Goal: Information Seeking & Learning: Learn about a topic

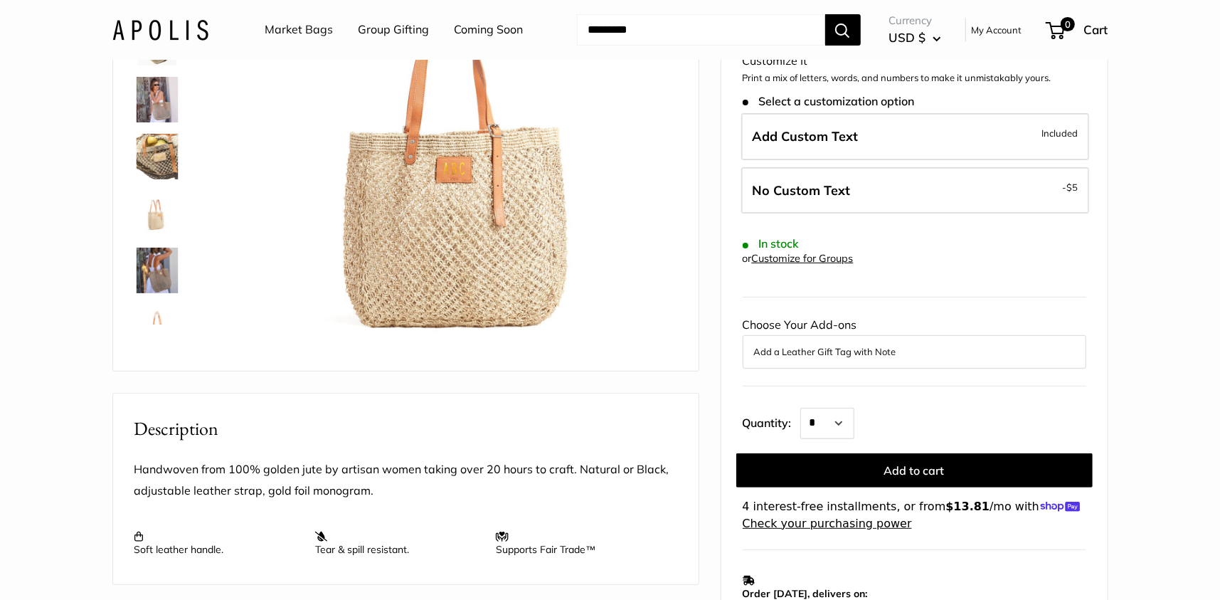
scroll to position [356, 0]
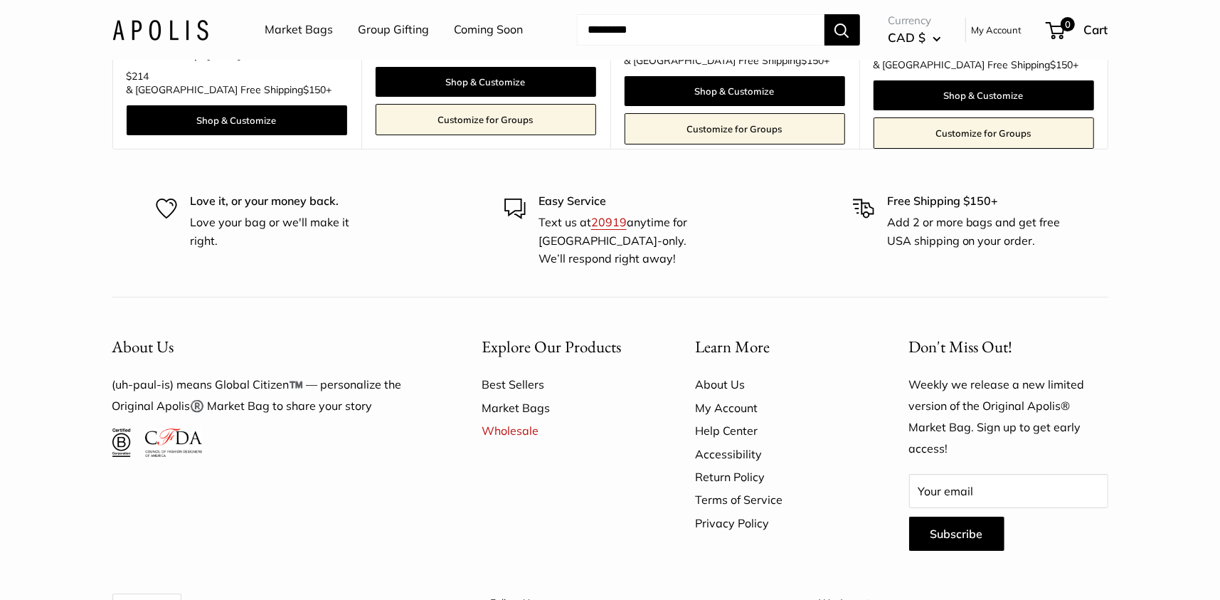
scroll to position [3753, 0]
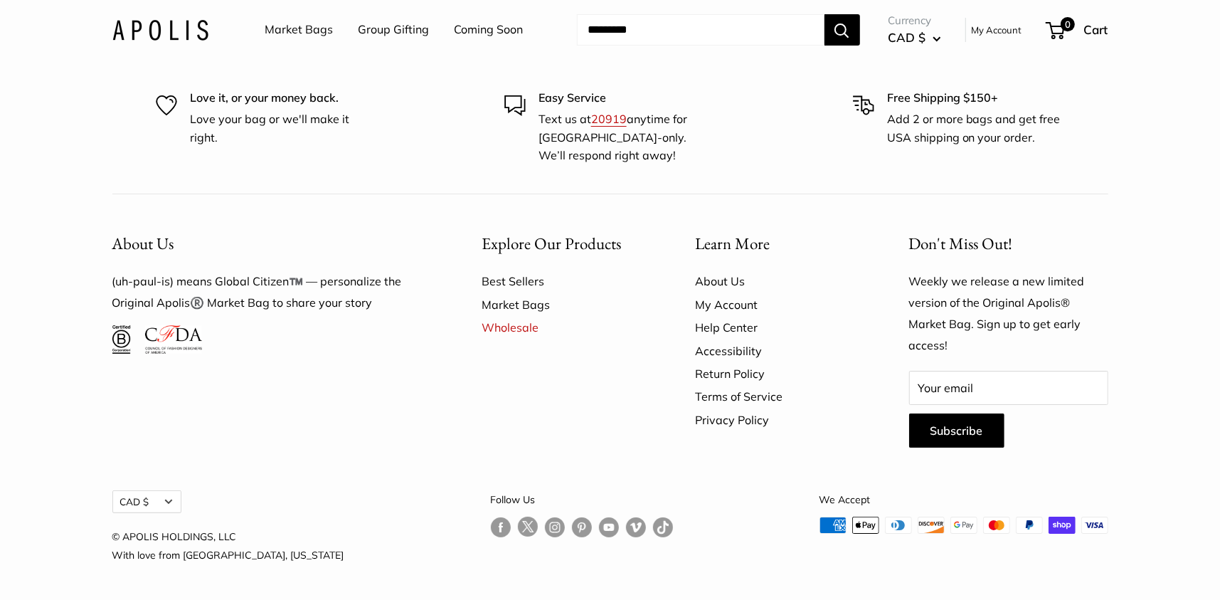
click at [732, 279] on link "About Us" at bounding box center [778, 281] width 164 height 23
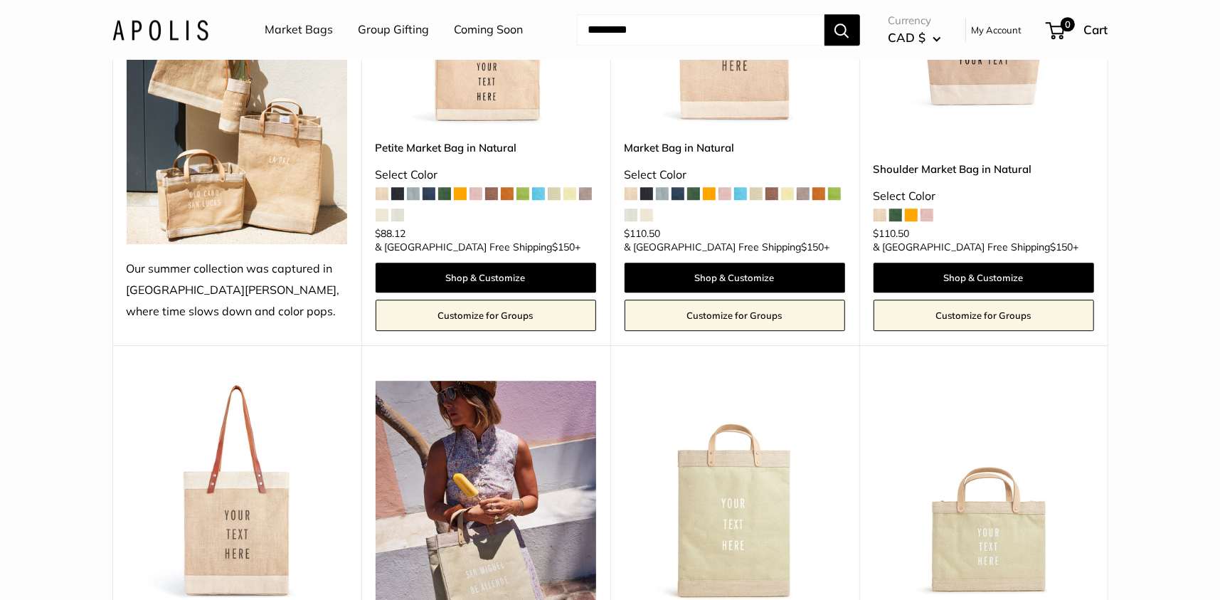
scroll to position [2916, 0]
